Goal: Information Seeking & Learning: Learn about a topic

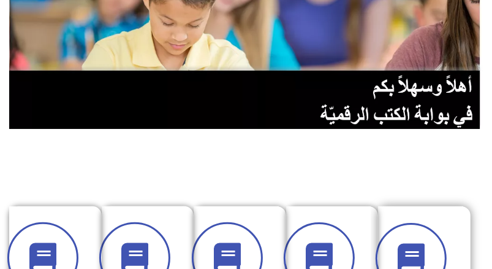
scroll to position [307, 0]
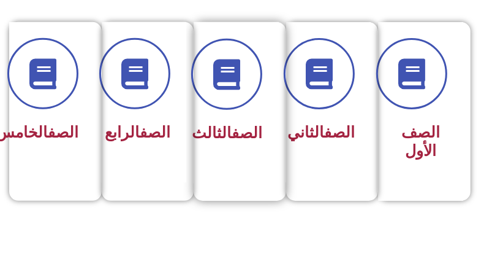
click at [235, 142] on span "الصف الثالث" at bounding box center [227, 133] width 71 height 18
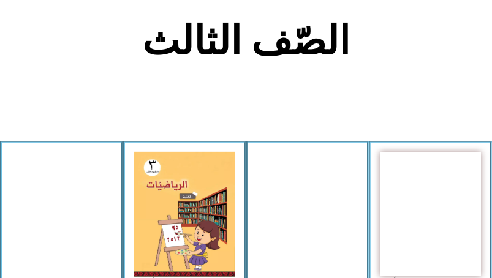
scroll to position [245, 0]
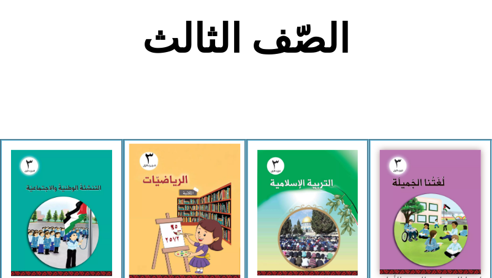
click at [169, 236] on img at bounding box center [184, 212] width 111 height 137
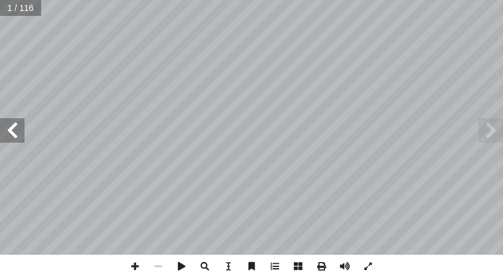
click at [19, 128] on span at bounding box center [12, 130] width 25 height 25
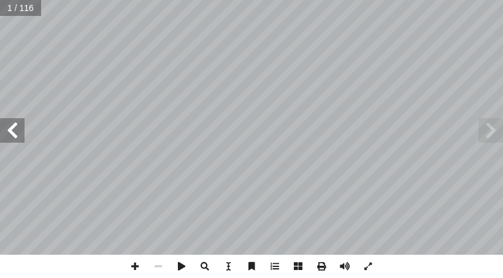
click at [19, 128] on span at bounding box center [12, 130] width 25 height 25
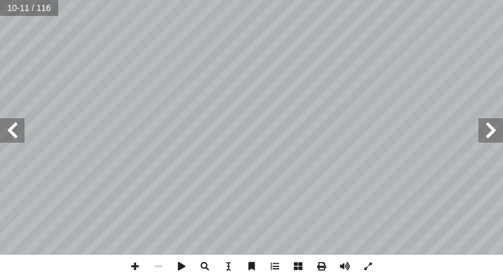
click at [0, 136] on span at bounding box center [12, 130] width 25 height 25
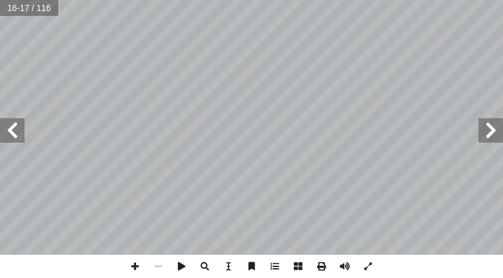
click at [0, 136] on span at bounding box center [12, 130] width 25 height 25
click at [142, 268] on span at bounding box center [134, 266] width 23 height 23
click at [23, 126] on span at bounding box center [12, 130] width 25 height 25
click at [15, 138] on span at bounding box center [12, 130] width 25 height 25
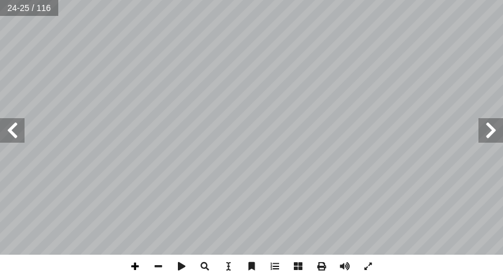
click at [137, 265] on span at bounding box center [134, 266] width 23 height 23
click at [155, 269] on span at bounding box center [158, 266] width 23 height 23
click at [386, 0] on html "الصفحة الرئيسية الصف الأول الصف الثاني الصف الثالث الصف الرابع الصف الخامس الصف…" at bounding box center [251, 41] width 503 height 83
click at [141, 266] on span at bounding box center [134, 266] width 23 height 23
click at [0, 135] on span at bounding box center [12, 130] width 25 height 25
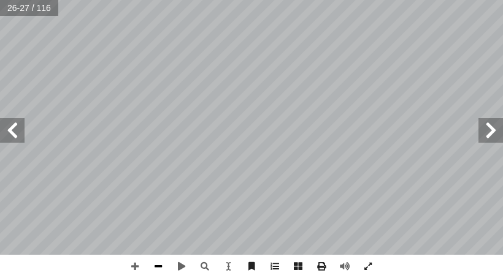
click at [153, 269] on span at bounding box center [158, 266] width 23 height 23
click at [9, 121] on span at bounding box center [12, 130] width 25 height 25
click at [500, 136] on span at bounding box center [490, 130] width 25 height 25
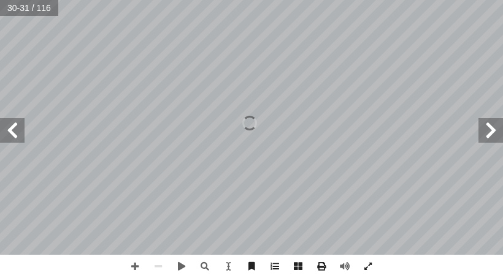
click at [500, 136] on span at bounding box center [490, 130] width 25 height 25
click at [499, 136] on span at bounding box center [490, 130] width 25 height 25
click at [131, 269] on span at bounding box center [134, 266] width 23 height 23
click at [156, 263] on span at bounding box center [158, 266] width 23 height 23
click at [135, 272] on span at bounding box center [134, 266] width 23 height 23
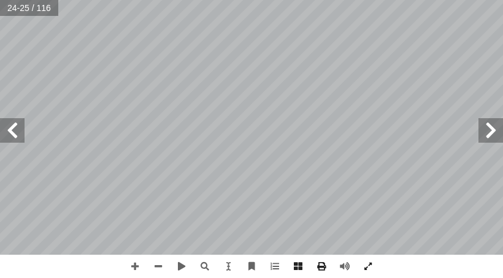
click at [172, 0] on html "الصفحة الرئيسية الصف الأول الصف الثاني الصف الثالث الصف الرابع الصف الخامس الصف…" at bounding box center [251, 41] width 503 height 83
click at [9, 124] on span at bounding box center [12, 130] width 25 height 25
click at [140, 272] on span at bounding box center [134, 266] width 23 height 23
click at [154, 265] on span at bounding box center [158, 266] width 23 height 23
click at [130, 269] on span at bounding box center [134, 266] width 23 height 23
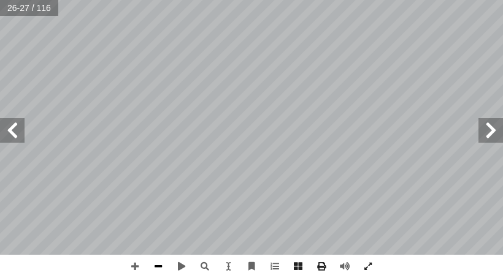
click at [156, 262] on span at bounding box center [158, 266] width 23 height 23
